Goal: Task Accomplishment & Management: Manage account settings

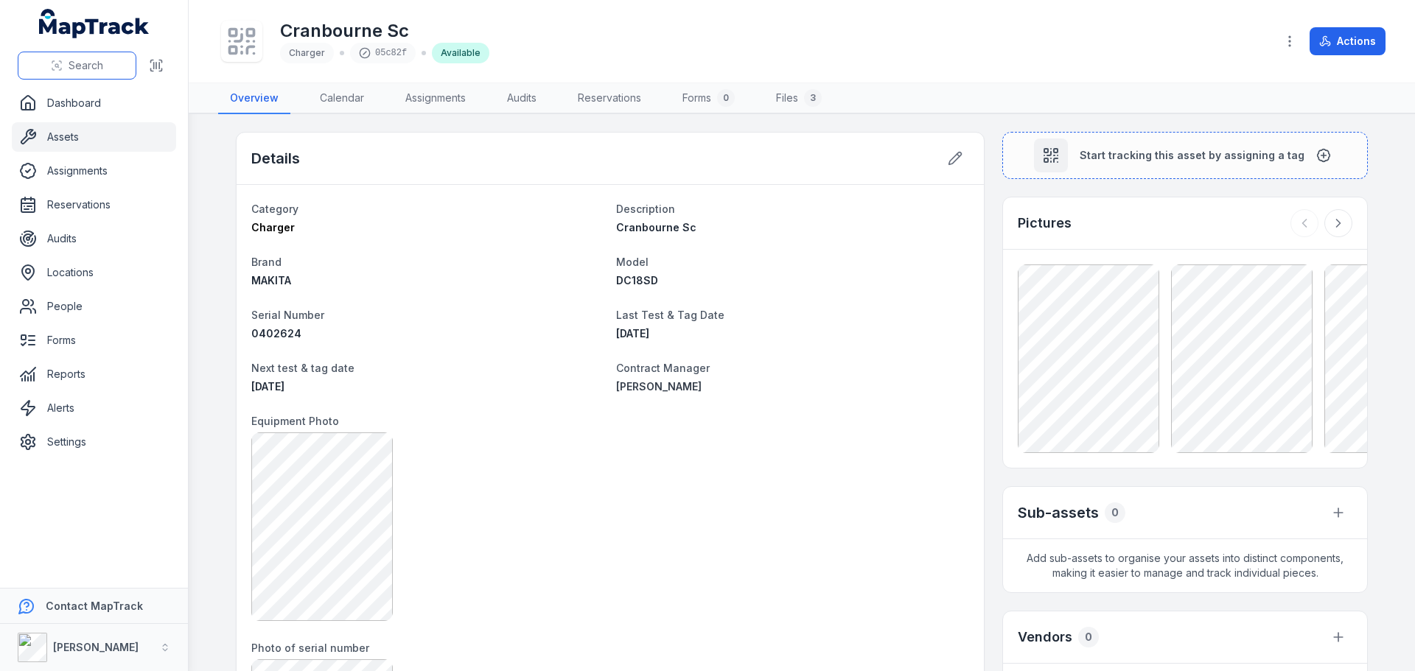
click at [73, 69] on span "Search" at bounding box center [86, 65] width 35 height 15
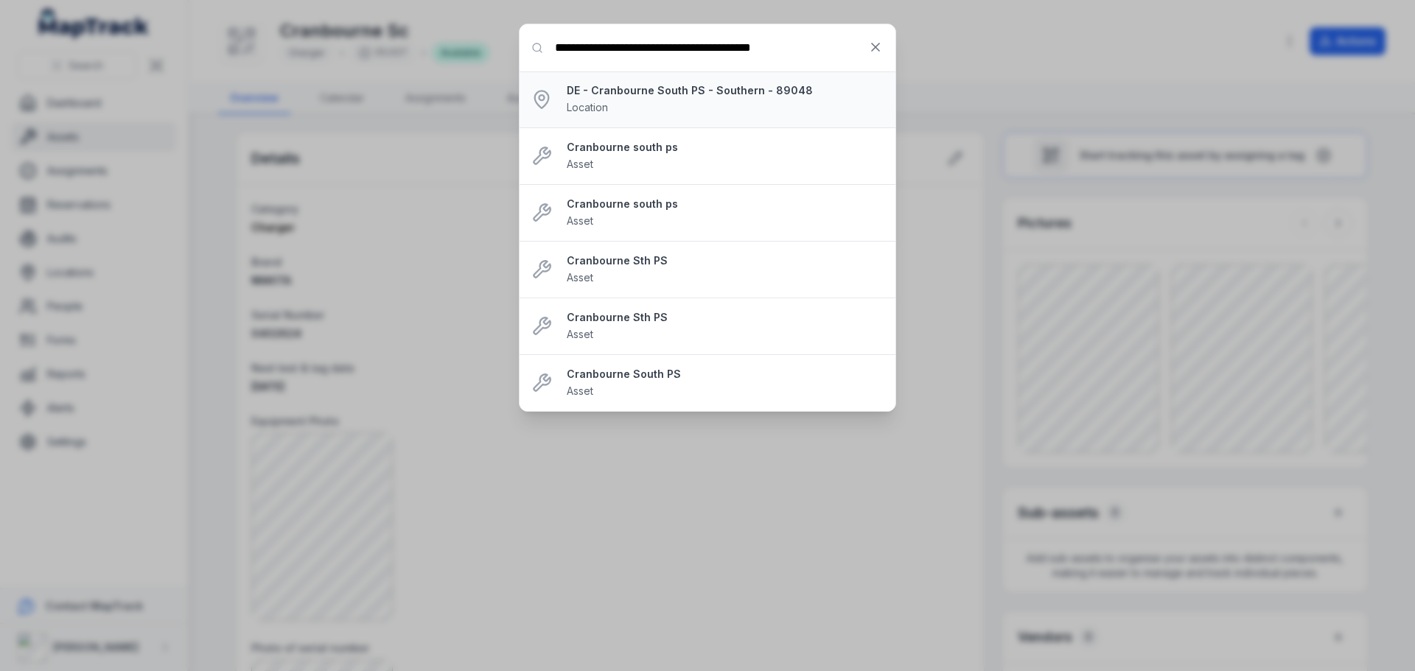
type input "**********"
click at [678, 93] on strong "DE - Cranbourne South PS - Southern - 89048" at bounding box center [725, 90] width 317 height 15
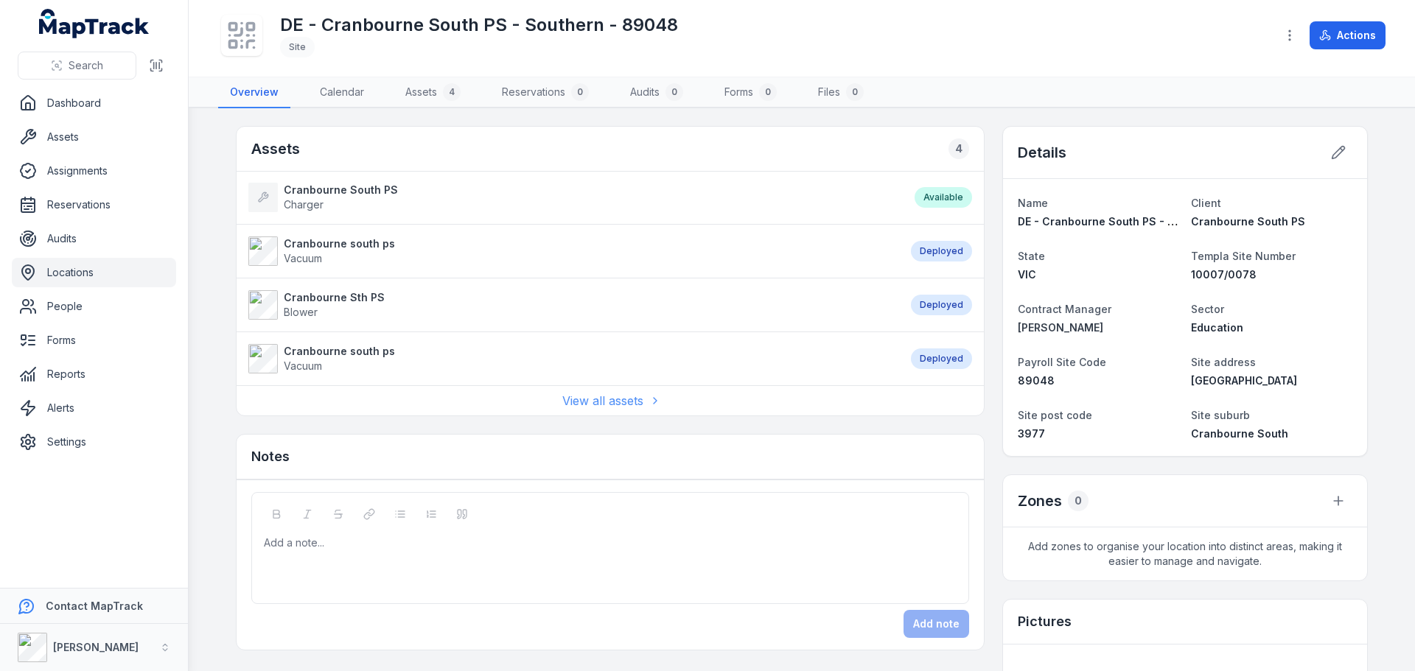
click at [600, 405] on link "View all assets" at bounding box center [610, 401] width 96 height 18
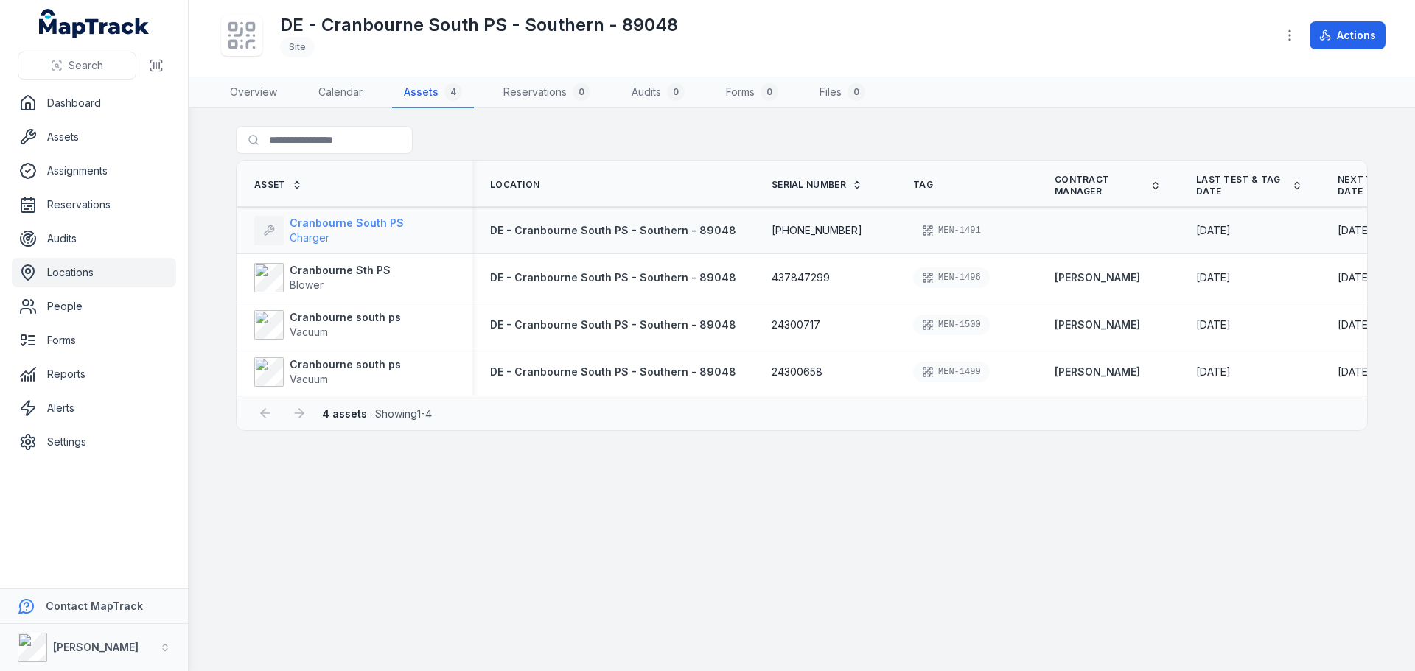
click at [346, 231] on span "Charger" at bounding box center [347, 238] width 114 height 15
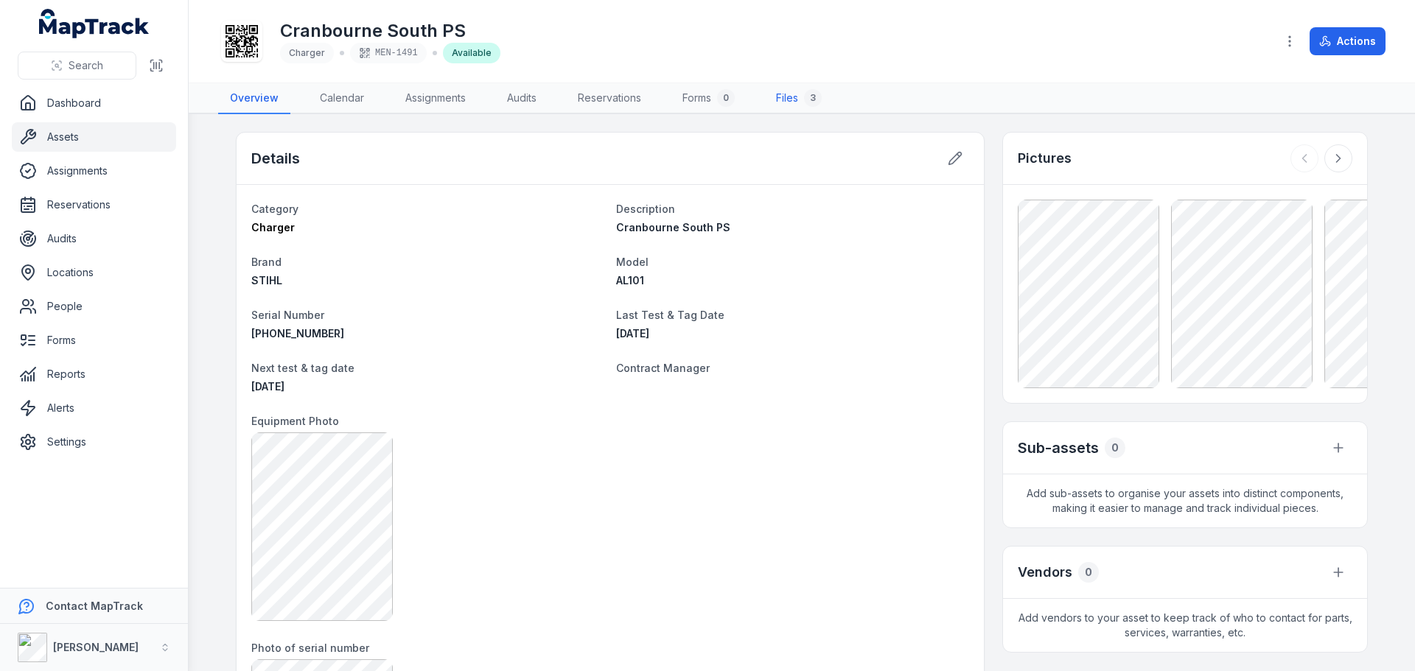
click at [777, 94] on link "Files 3" at bounding box center [798, 98] width 69 height 31
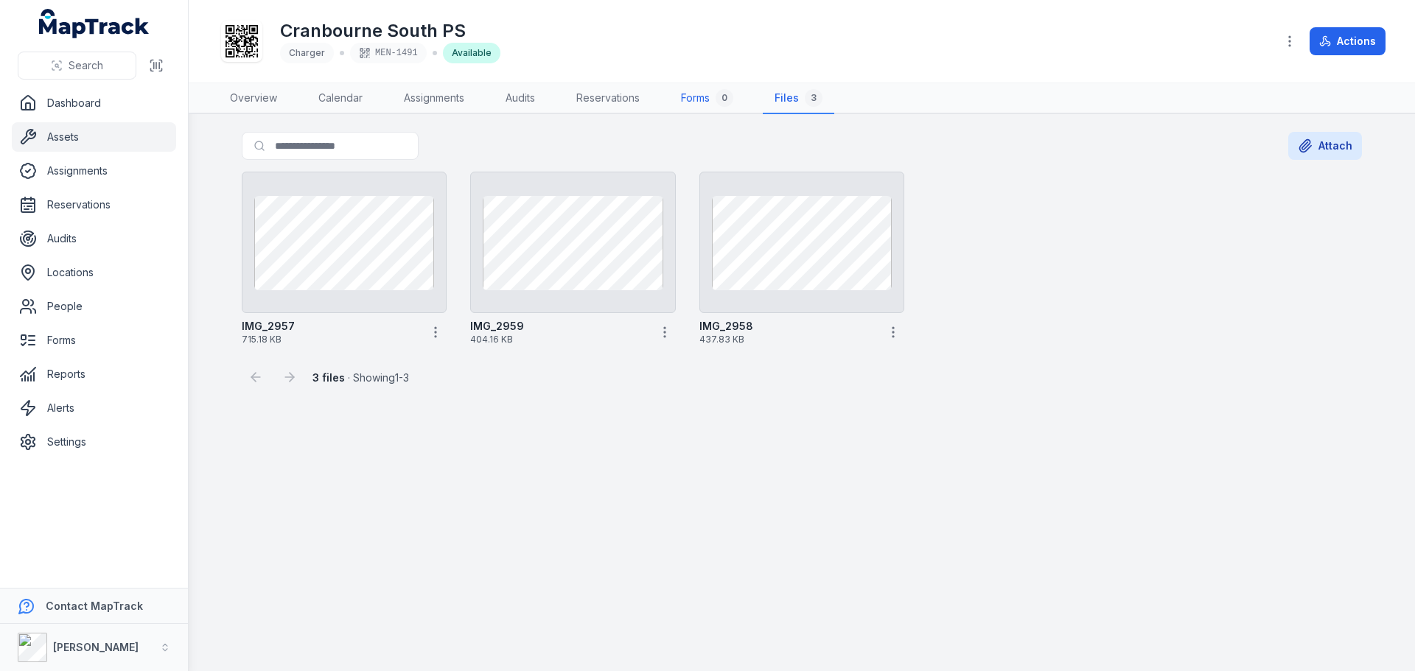
click at [715, 94] on link "Forms 0" at bounding box center [707, 98] width 76 height 31
click at [348, 97] on link "Calendar" at bounding box center [340, 98] width 68 height 31
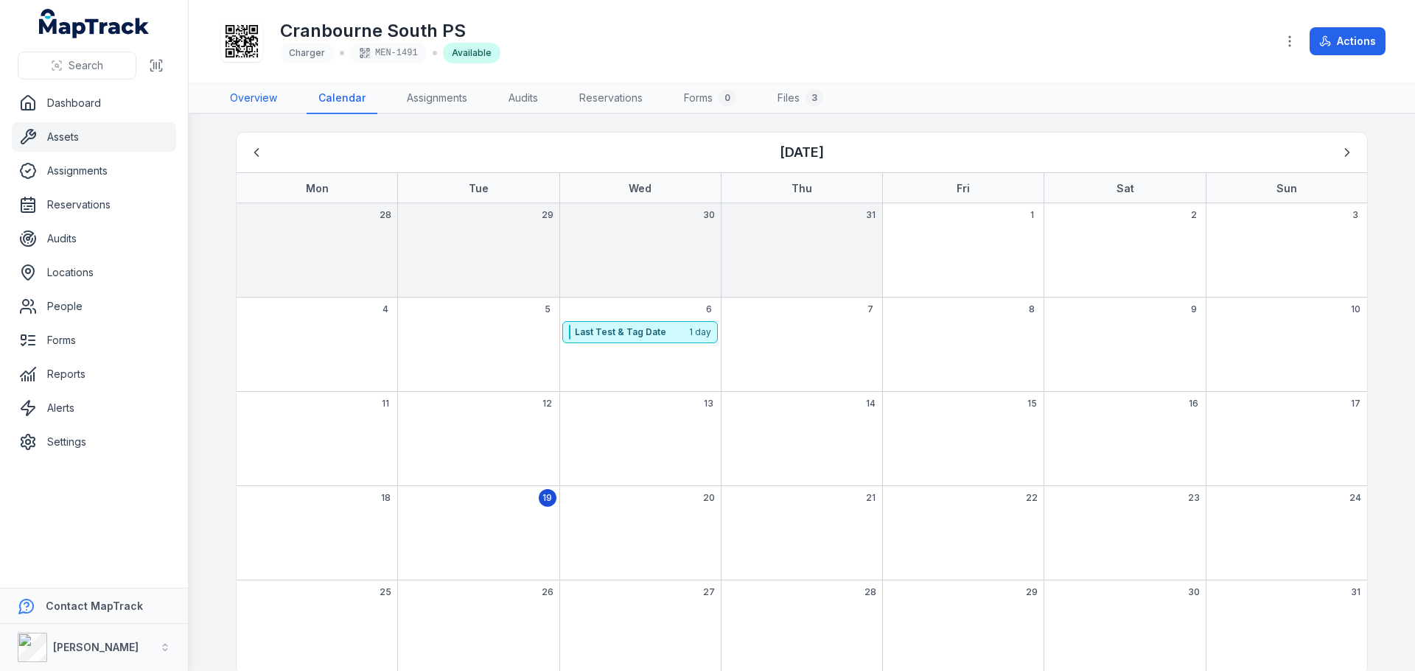
click at [264, 104] on link "Overview" at bounding box center [253, 98] width 71 height 31
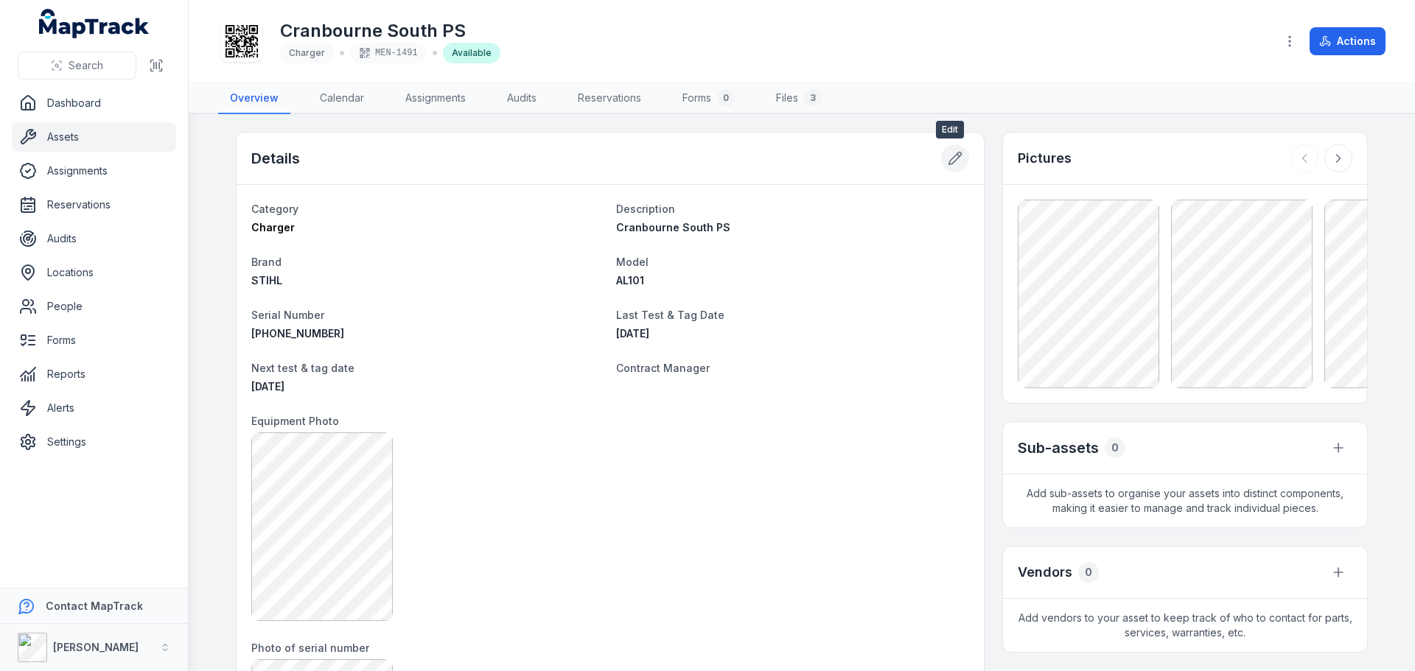
click at [948, 155] on icon at bounding box center [954, 158] width 15 height 15
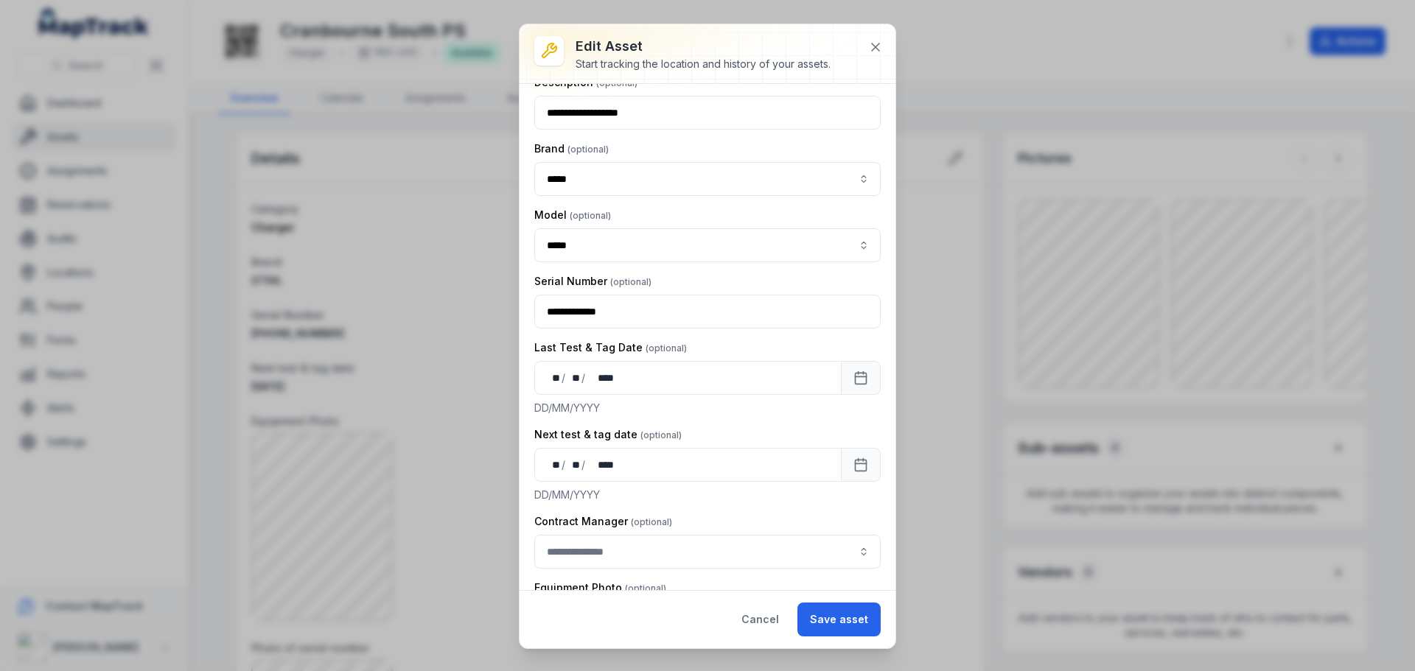
scroll to position [295, 0]
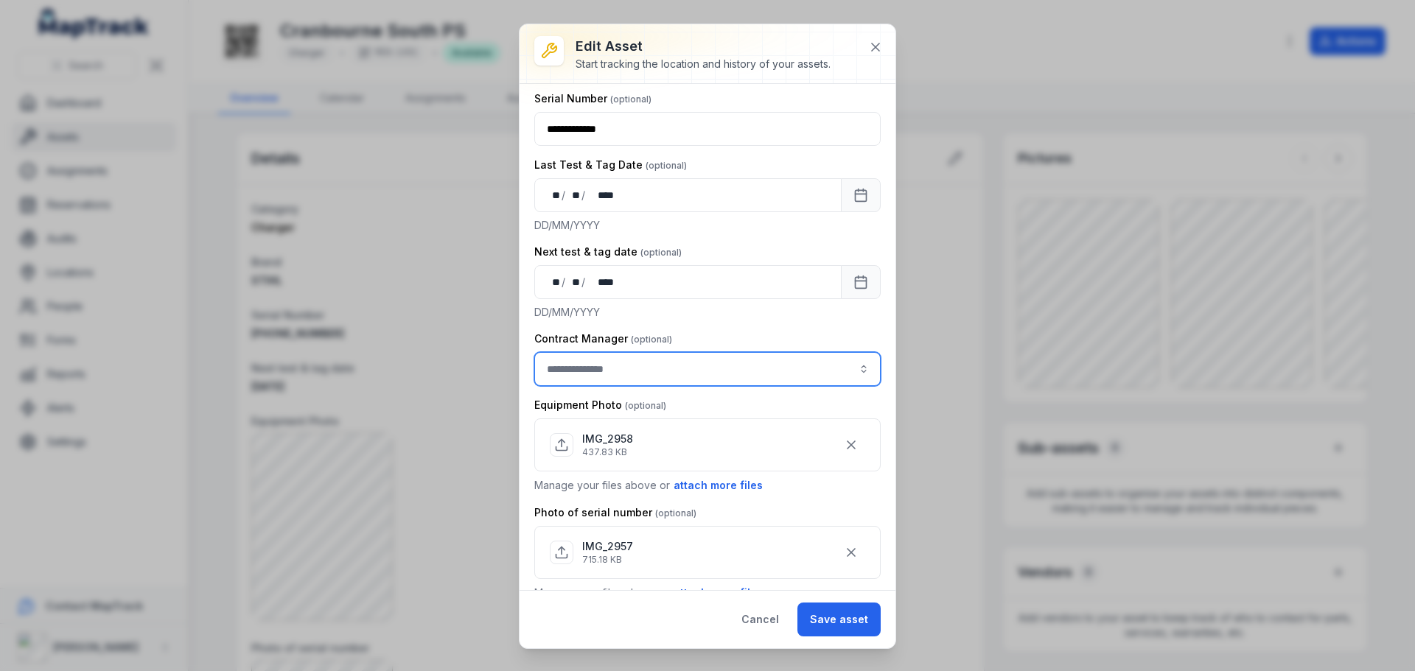
click at [664, 370] on input "asset-edit:cf[3efdffd9-f055-49d9-9a65-0e9f08d77abc]-label" at bounding box center [707, 369] width 346 height 34
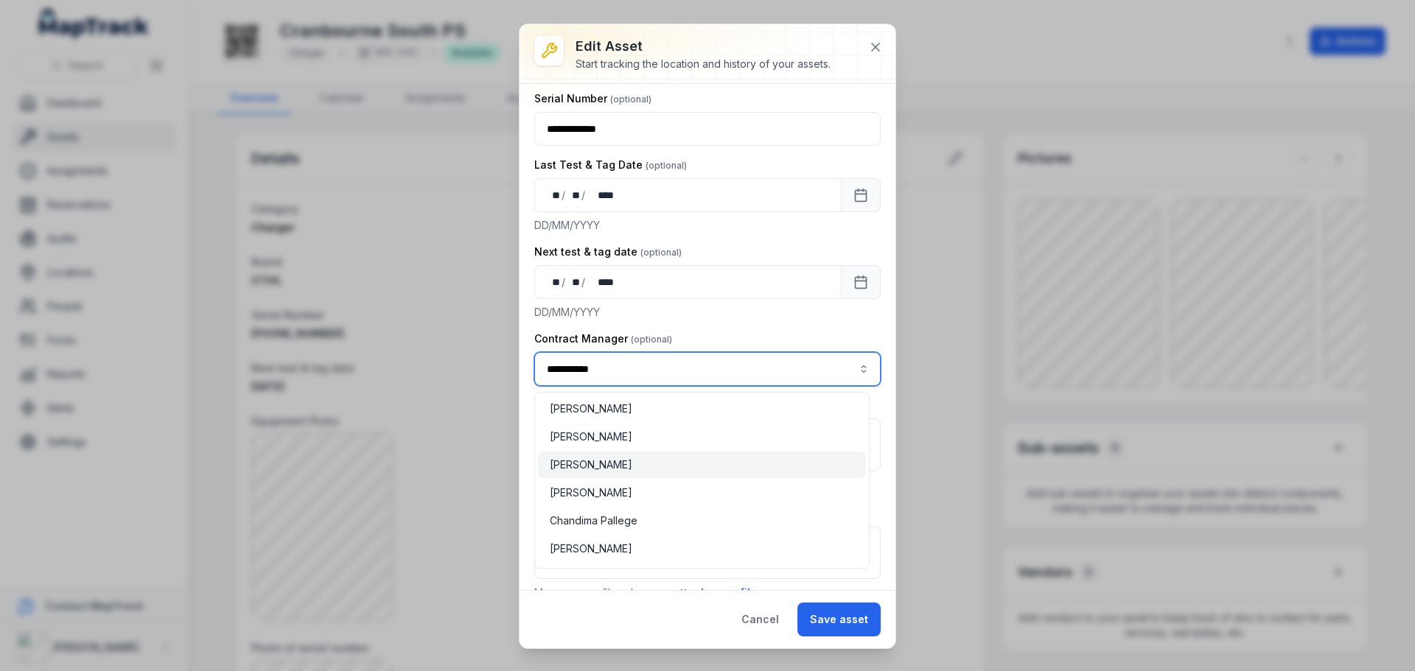
click at [673, 455] on div "[PERSON_NAME]" at bounding box center [702, 465] width 328 height 27
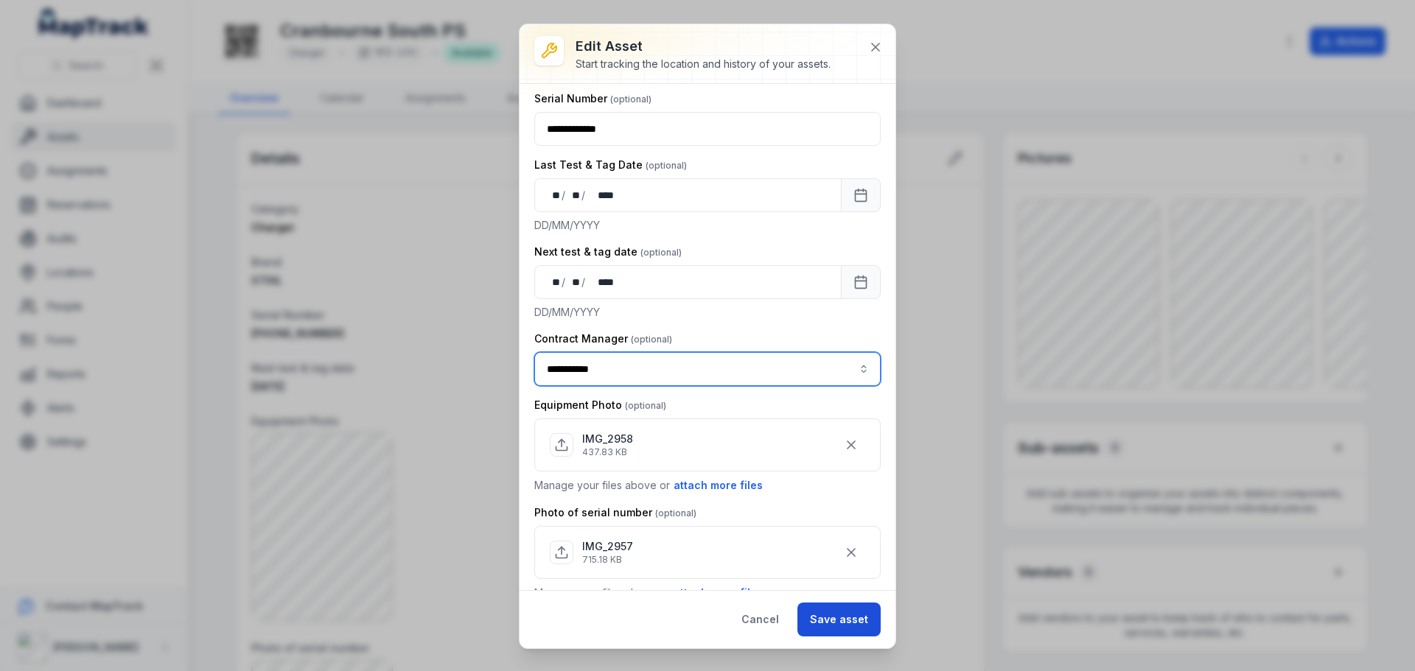
type input "**********"
click at [843, 622] on button "Save asset" at bounding box center [838, 620] width 83 height 34
